Goal: Task Accomplishment & Management: Complete application form

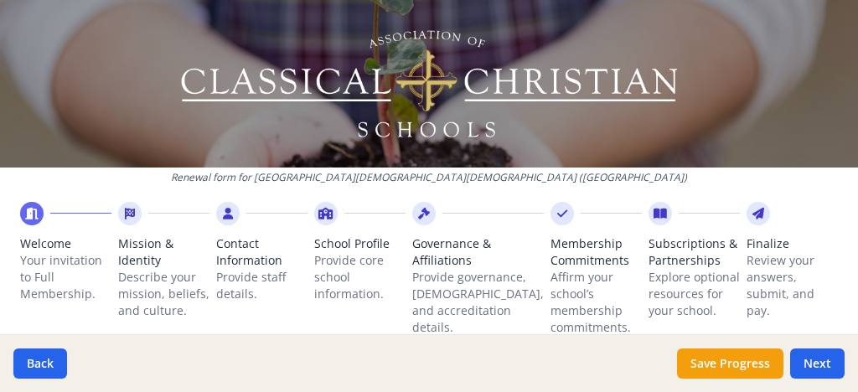
scroll to position [332, 0]
click at [823, 362] on button "Next" at bounding box center [817, 363] width 54 height 30
click at [800, 364] on button "Next" at bounding box center [817, 363] width 54 height 30
click at [44, 358] on button "Back" at bounding box center [40, 363] width 54 height 30
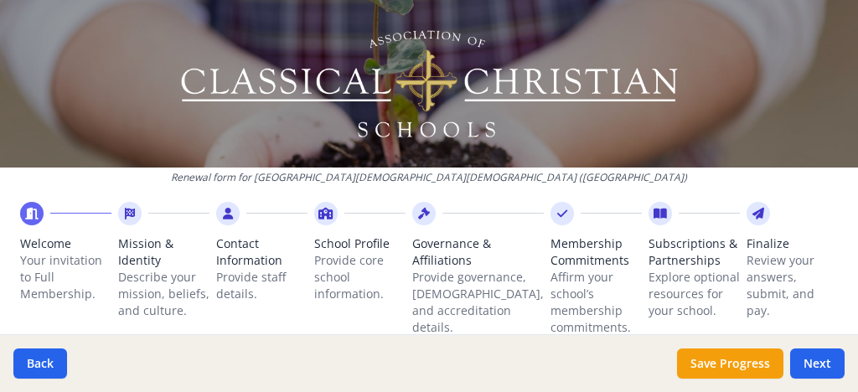
click at [55, 240] on span "Welcome" at bounding box center [65, 243] width 91 height 17
